Goal: Task Accomplishment & Management: Use online tool/utility

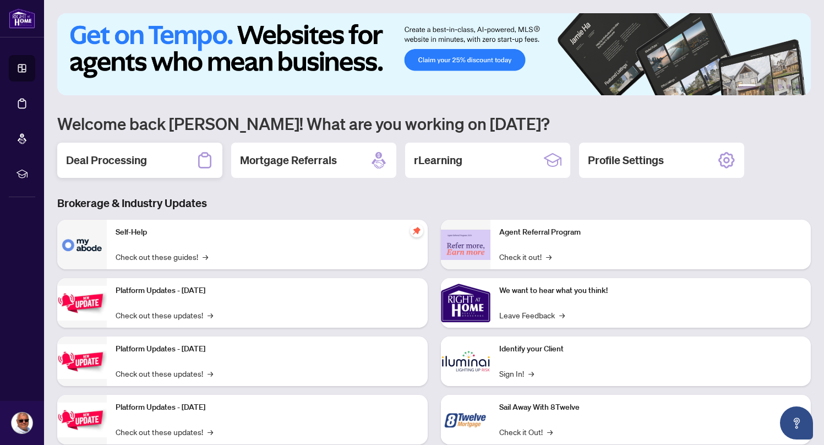
click at [121, 160] on h2 "Deal Processing" at bounding box center [106, 159] width 81 height 15
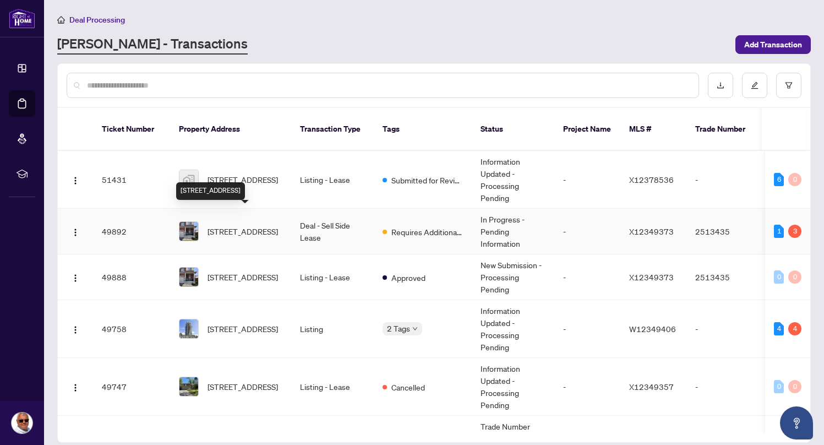
click at [242, 225] on span "343 Pumpkin Pass, Hamilton, Ontario L0R 1C0, Canada" at bounding box center [243, 231] width 70 height 12
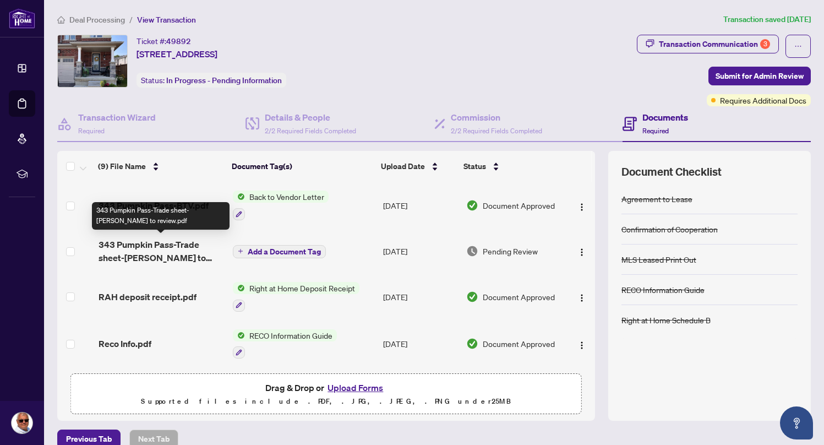
click at [141, 250] on span "343 Pumpkin Pass-Trade sheet-Alex to review.pdf" at bounding box center [162, 251] width 126 height 26
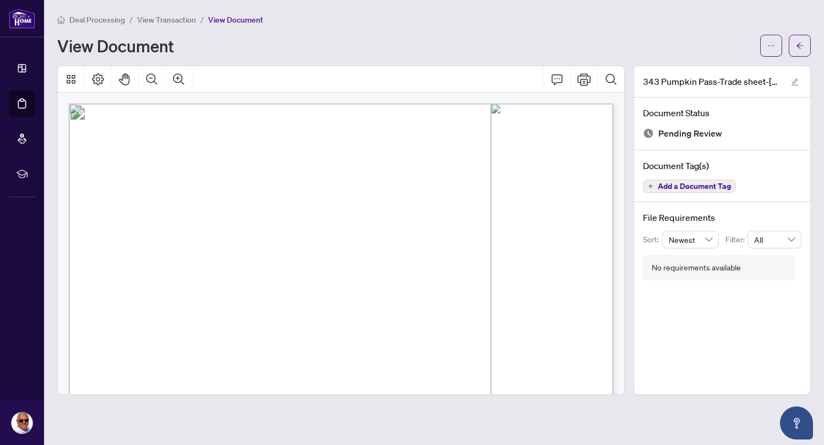
scroll to position [20, 0]
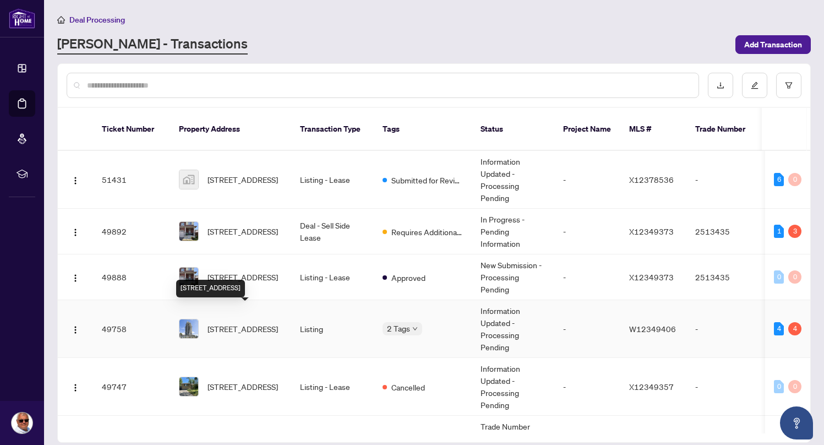
scroll to position [43, 0]
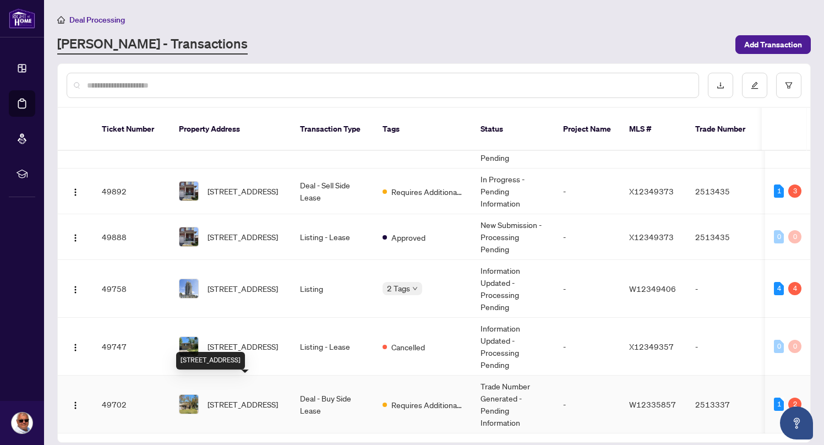
click at [228, 398] on span "7096 Cordingley Cres, Mississauga, Ontario L5N 4Z8, Canada" at bounding box center [243, 404] width 70 height 12
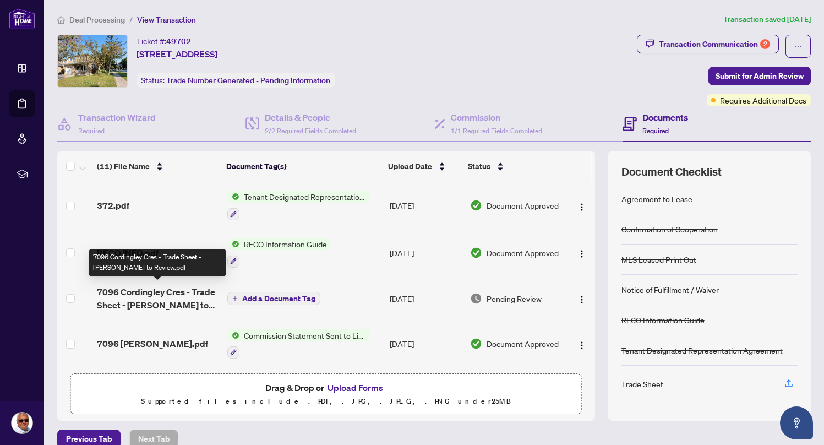
click at [118, 291] on span "7096 Cordingley Cres - Trade Sheet - [PERSON_NAME] to Review.pdf" at bounding box center [157, 298] width 121 height 26
